Goal: Task Accomplishment & Management: Use online tool/utility

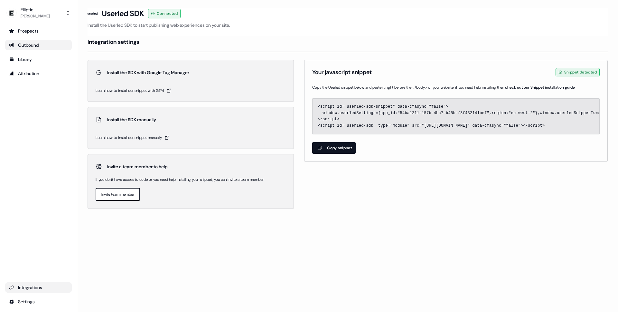
click at [45, 46] on div "Outbound" at bounding box center [38, 45] width 59 height 6
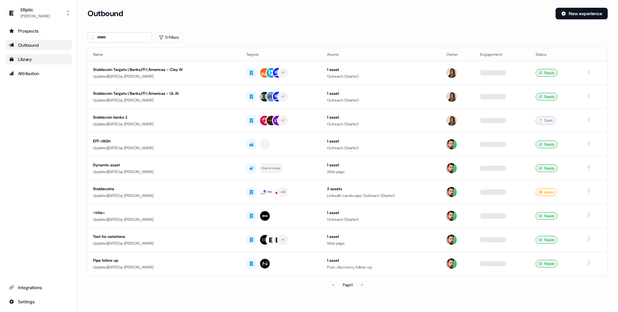
click at [34, 61] on div "Library" at bounding box center [38, 59] width 59 height 6
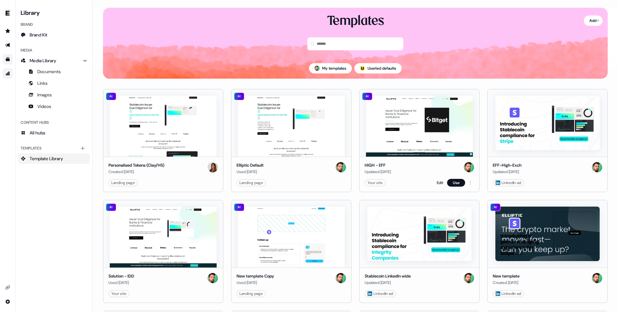
click at [411, 130] on img at bounding box center [419, 126] width 107 height 61
click at [468, 183] on html "For the best experience switch devices to a bigger screen. Go to [DOMAIN_NAME] …" at bounding box center [309, 156] width 618 height 312
click at [458, 182] on html "For the best experience switch devices to a bigger screen. Go to [DOMAIN_NAME] …" at bounding box center [309, 156] width 618 height 312
click at [458, 182] on button "Use" at bounding box center [456, 183] width 18 height 8
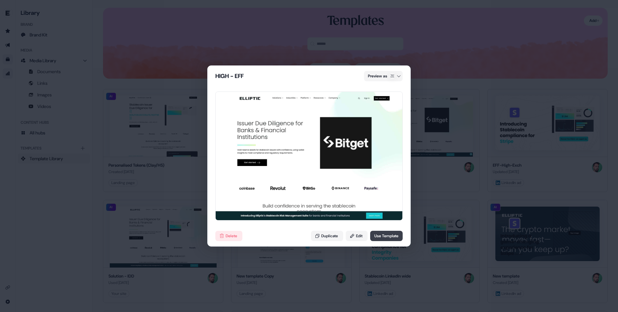
click at [385, 234] on button "Use Template" at bounding box center [386, 236] width 33 height 10
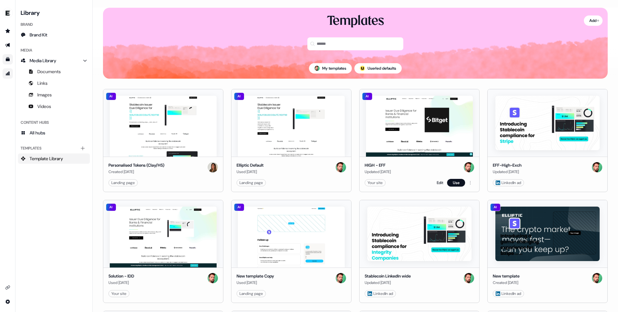
click at [393, 123] on img at bounding box center [419, 126] width 107 height 61
click at [6, 55] on link "Go to templates" at bounding box center [8, 59] width 10 height 10
click at [8, 45] on icon "Go to outbound experience" at bounding box center [7, 45] width 5 height 4
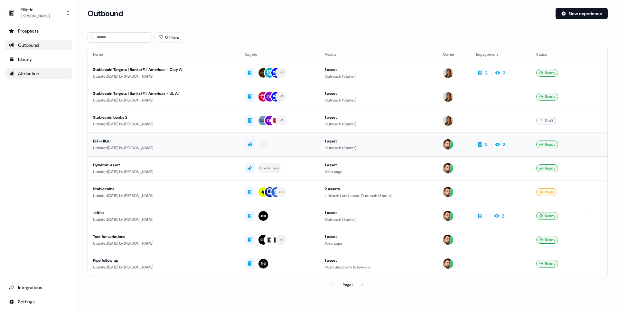
click at [104, 141] on div "EFF-HIGH" at bounding box center [163, 141] width 141 height 6
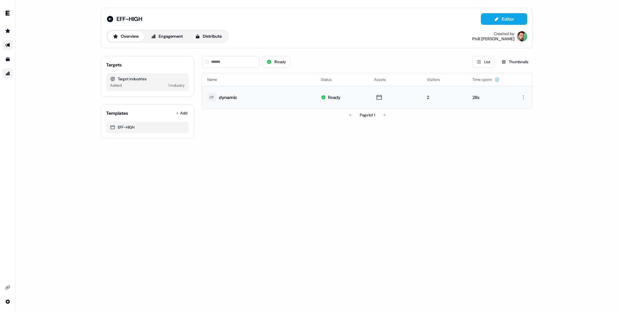
click at [234, 99] on div "dynamic" at bounding box center [228, 97] width 18 height 6
click at [164, 84] on div "Added 1 industry" at bounding box center [147, 85] width 75 height 6
click at [174, 85] on div "1 industry" at bounding box center [176, 85] width 16 height 6
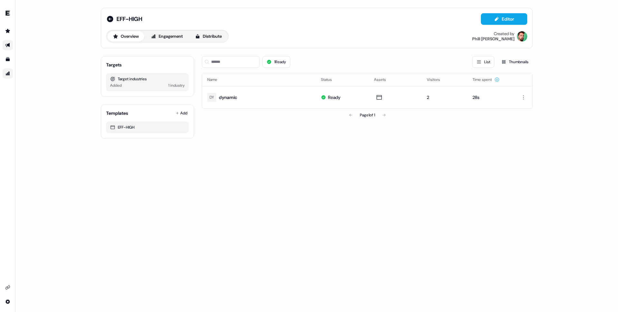
click at [130, 76] on div "Target industries" at bounding box center [147, 79] width 75 height 6
drag, startPoint x: 130, startPoint y: 76, endPoint x: 128, endPoint y: 81, distance: 5.6
click at [130, 76] on div "Target industries" at bounding box center [147, 79] width 75 height 6
click at [128, 80] on div "Target industries" at bounding box center [147, 79] width 75 height 6
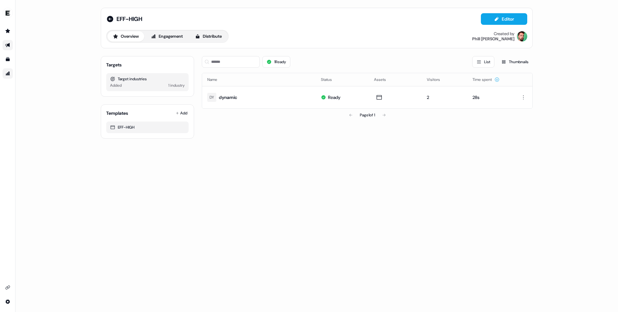
click at [116, 88] on div "Added" at bounding box center [116, 85] width 12 height 6
drag, startPoint x: 116, startPoint y: 88, endPoint x: 160, endPoint y: 82, distance: 44.4
click at [118, 87] on div "Added" at bounding box center [116, 85] width 12 height 6
click at [181, 83] on div "1 industry" at bounding box center [176, 85] width 16 height 6
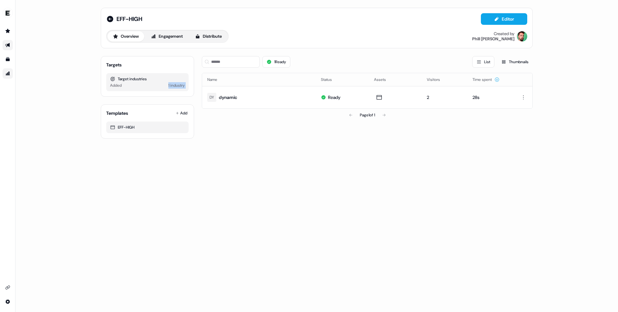
click at [181, 83] on div "1 industry" at bounding box center [176, 85] width 16 height 6
click at [514, 19] on button "Editor" at bounding box center [504, 19] width 46 height 12
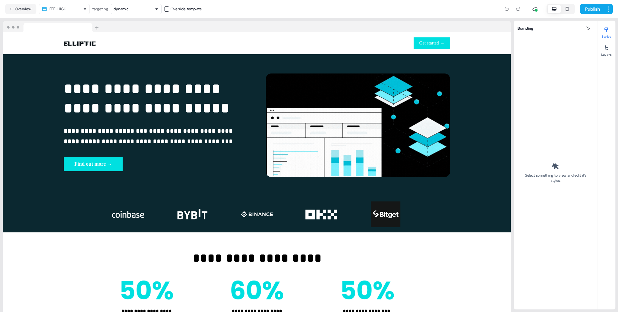
click at [133, 12] on button "dynamic" at bounding box center [136, 9] width 51 height 10
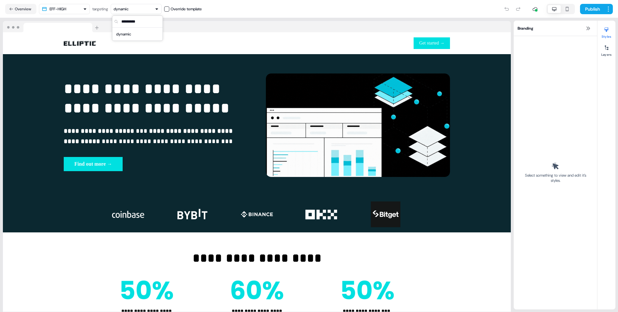
click at [129, 24] on input "text" at bounding box center [141, 22] width 43 height 12
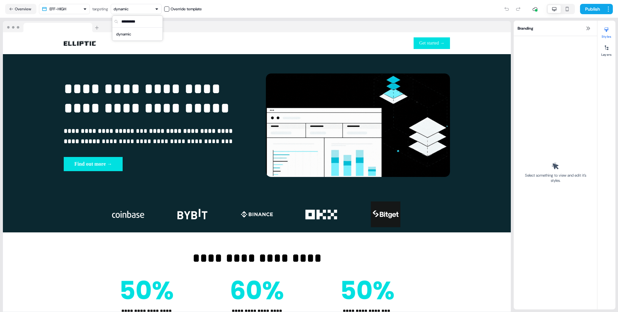
type input "*"
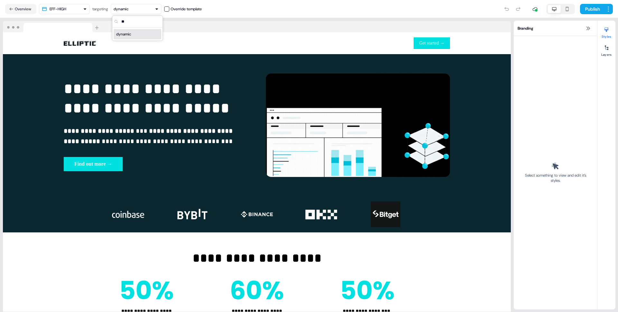
type input "**"
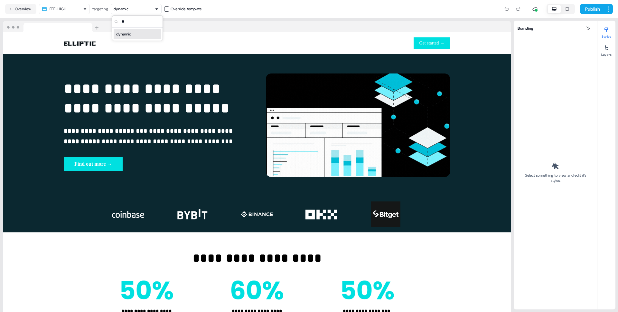
click at [133, 33] on div "dynamic" at bounding box center [137, 34] width 43 height 6
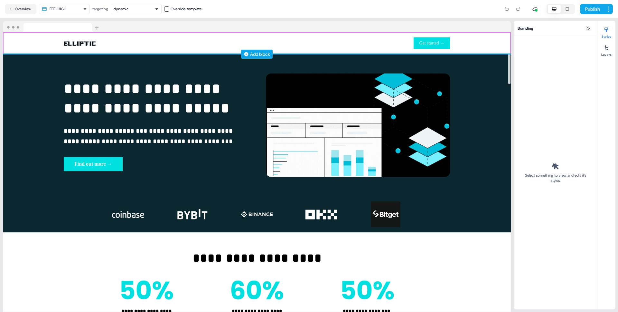
click at [5, 43] on div "To pick up a draggable item, press the space bar. While dragging, use the arrow…" at bounding box center [257, 43] width 508 height 22
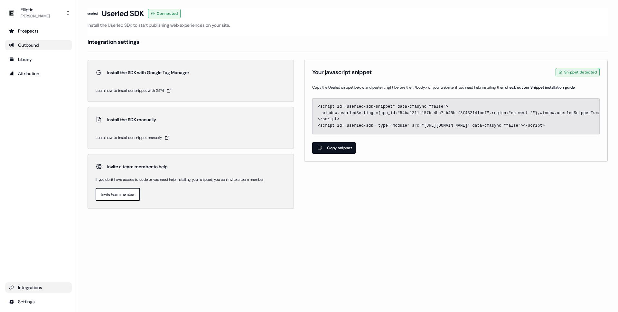
click at [39, 40] on link "Outbound" at bounding box center [38, 45] width 67 height 10
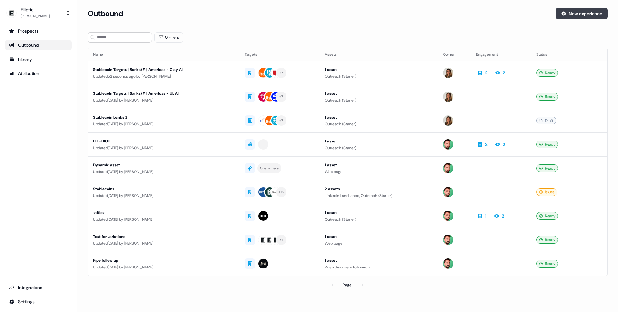
click at [578, 15] on button "New experience" at bounding box center [582, 14] width 52 height 12
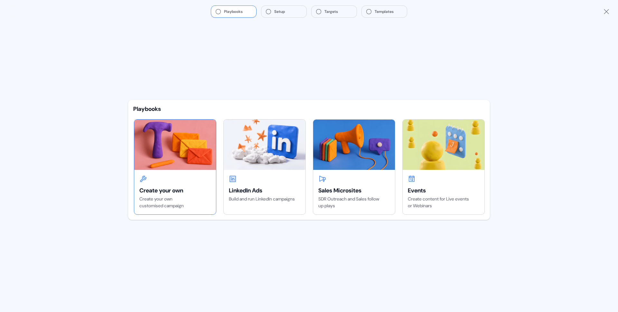
click at [165, 190] on div "Create your own" at bounding box center [174, 190] width 71 height 8
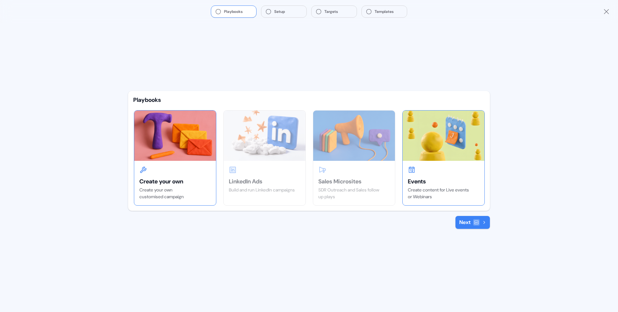
click at [443, 177] on div "Events" at bounding box center [443, 181] width 71 height 8
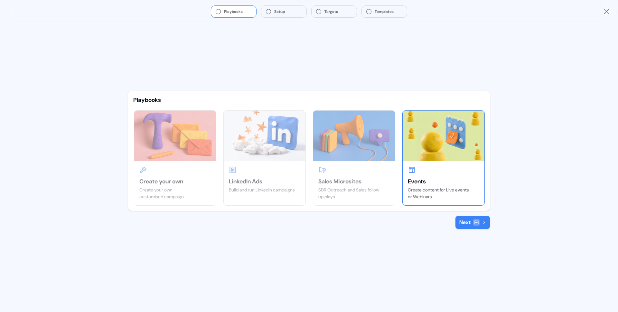
click at [461, 225] on button "Next" at bounding box center [473, 222] width 34 height 13
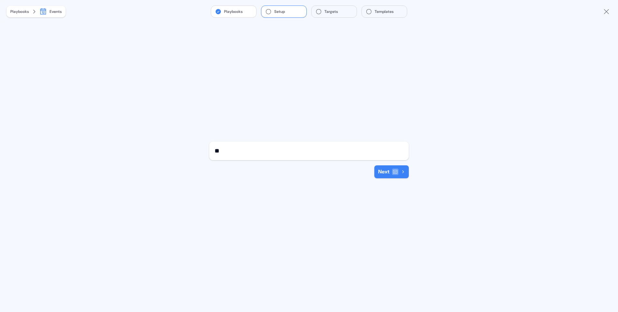
type input "*"
type input "***"
click at [397, 170] on icon at bounding box center [395, 171] width 5 height 5
